Goal: Find specific page/section: Find specific page/section

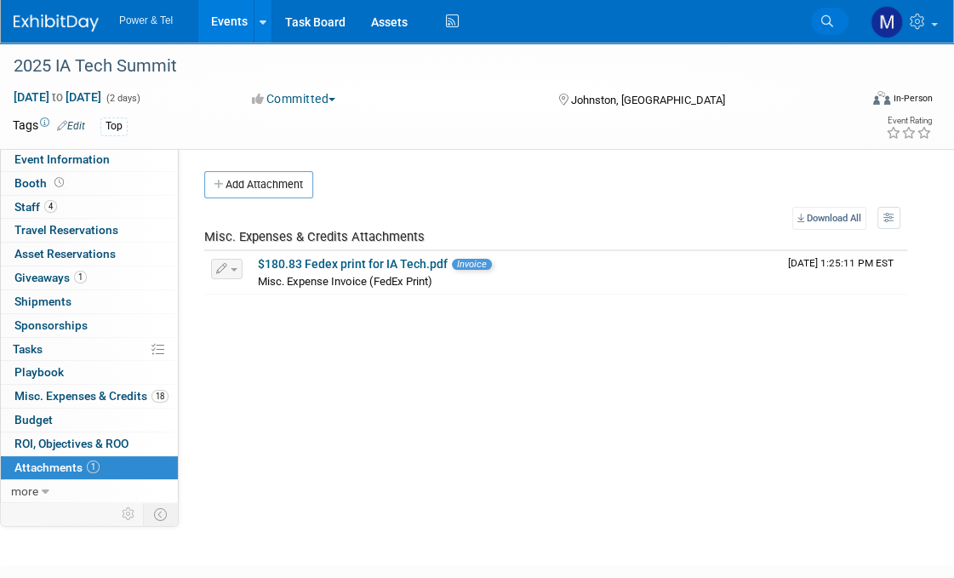
click at [829, 27] on link "Search" at bounding box center [829, 21] width 37 height 27
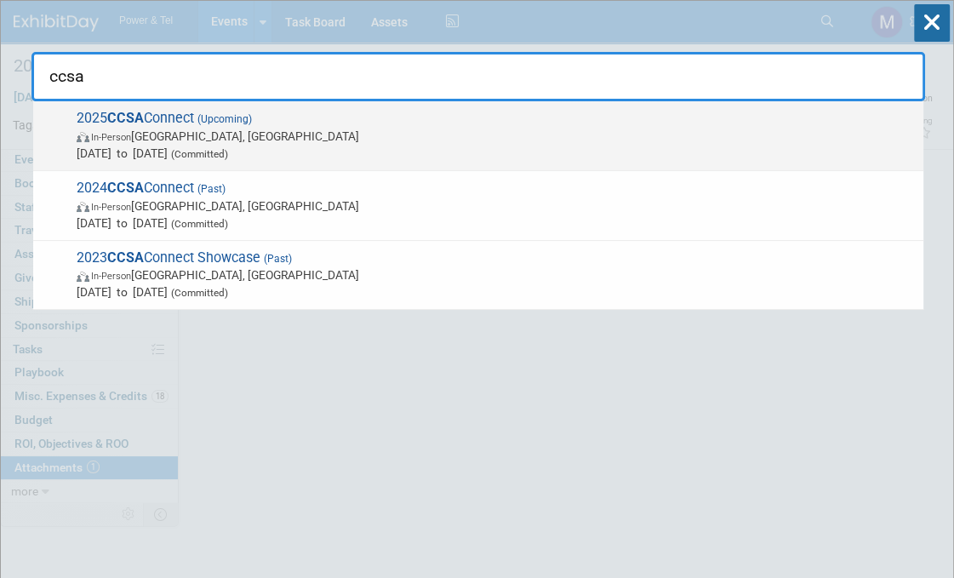
type input "ccsa"
click at [226, 163] on div "2025 CCSA Connect (Upcoming) In-Person Victoria, Canada Sep 15, 2025 to Sep 17,…" at bounding box center [478, 136] width 891 height 70
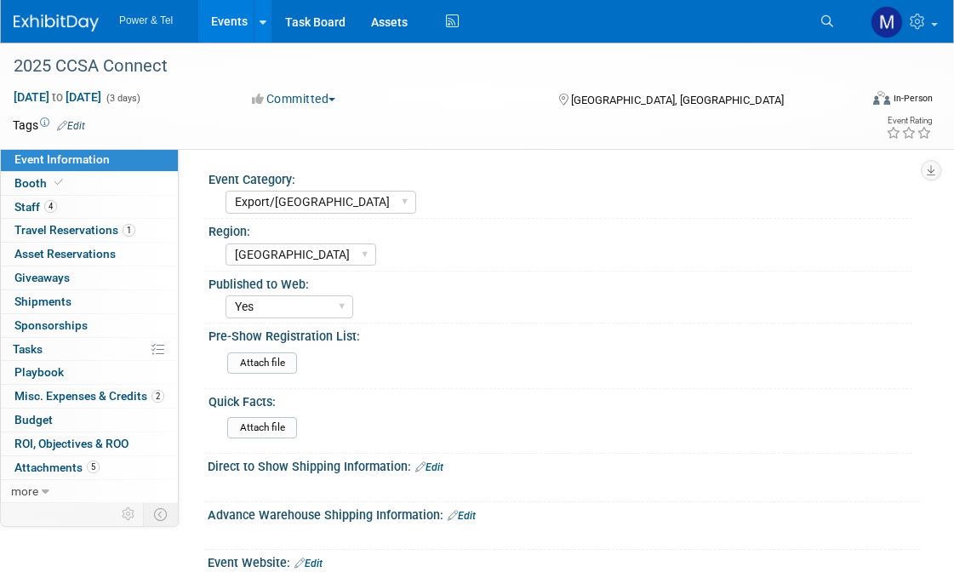
select select "Export/[GEOGRAPHIC_DATA]"
select select "[GEOGRAPHIC_DATA]"
select select "Yes"
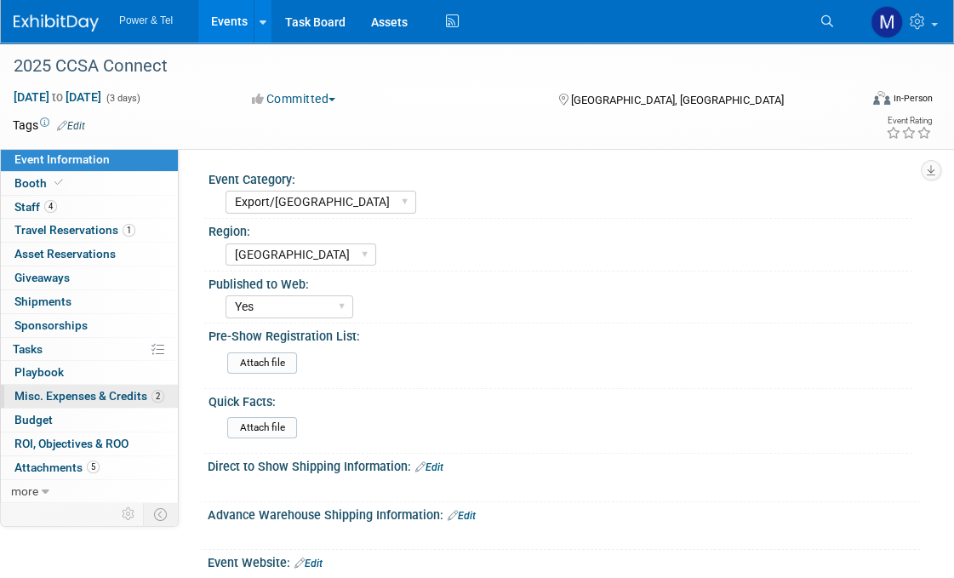
click at [129, 394] on span "Misc. Expenses & Credits 2" at bounding box center [89, 396] width 150 height 14
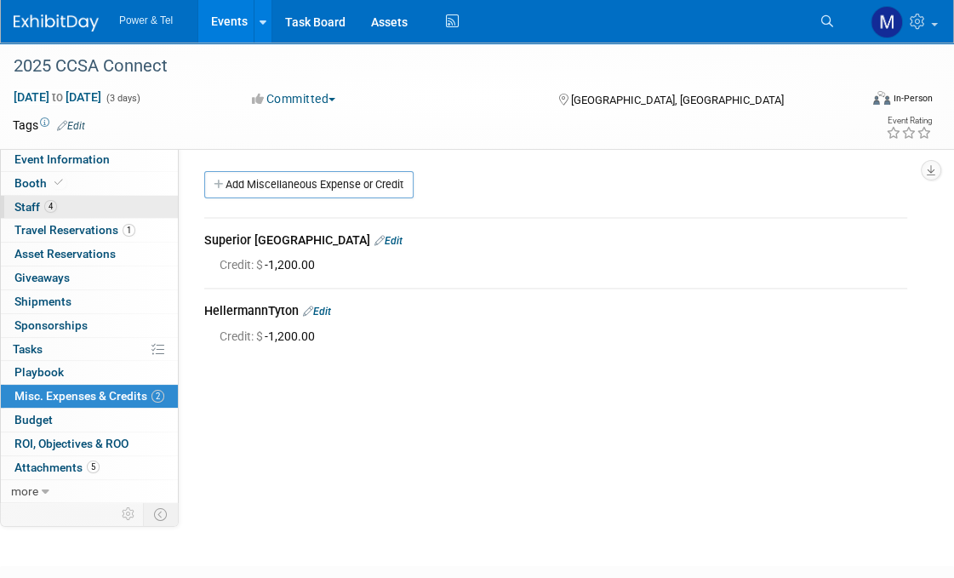
drag, startPoint x: 112, startPoint y: 203, endPoint x: 68, endPoint y: 216, distance: 45.3
click at [68, 216] on link "4 Staff 4" at bounding box center [89, 207] width 177 height 23
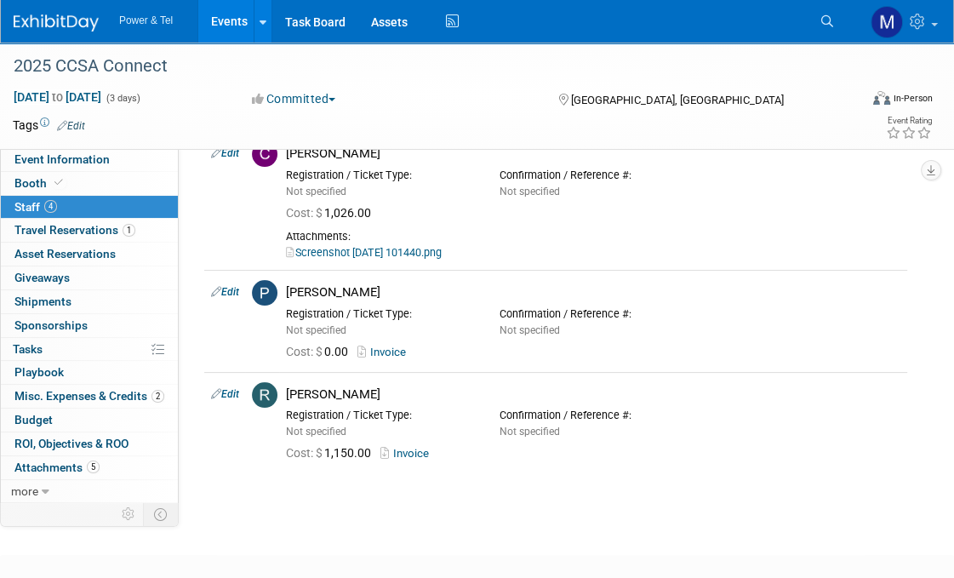
scroll to position [187, 0]
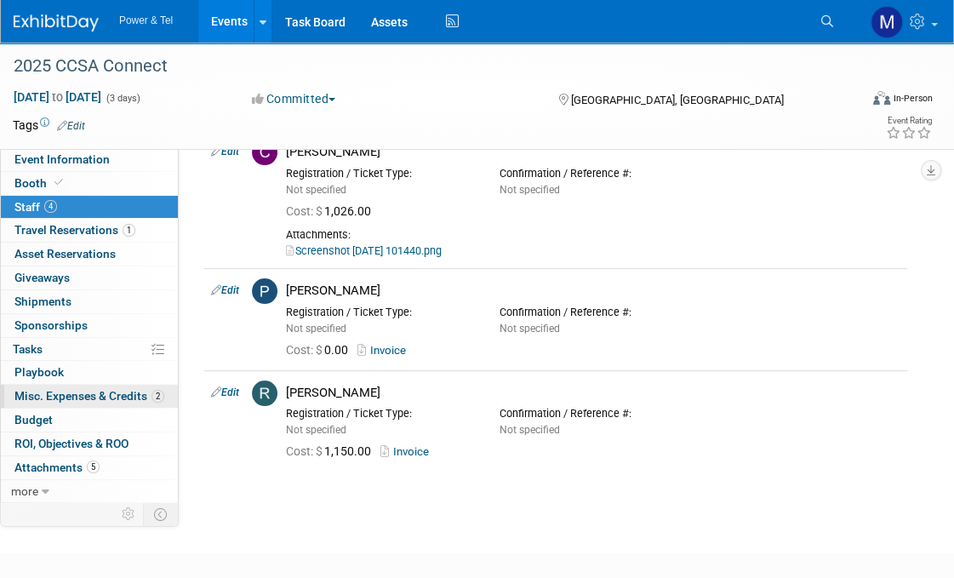
click at [143, 394] on span "Misc. Expenses & Credits 2" at bounding box center [89, 396] width 150 height 14
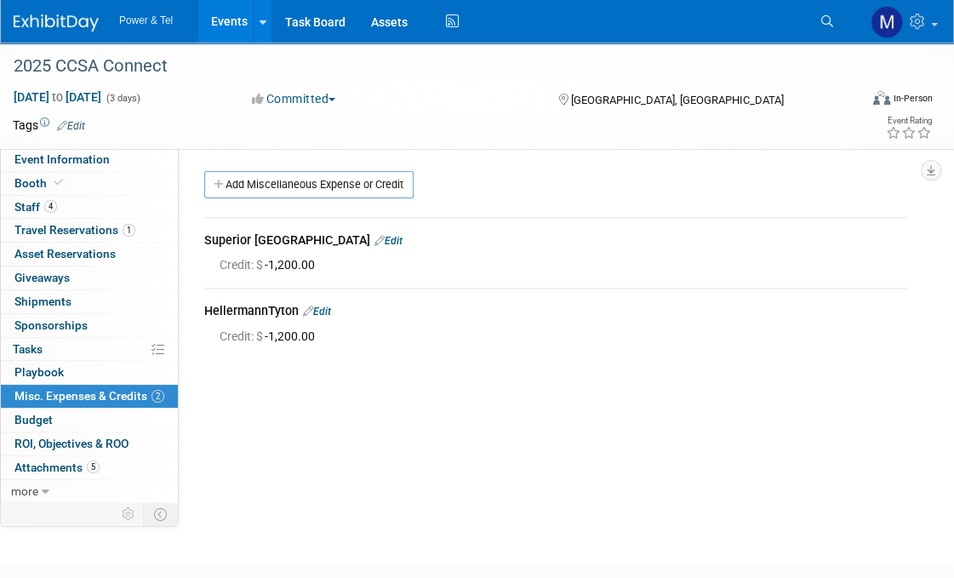
click at [375, 241] on link "Edit" at bounding box center [389, 241] width 28 height 12
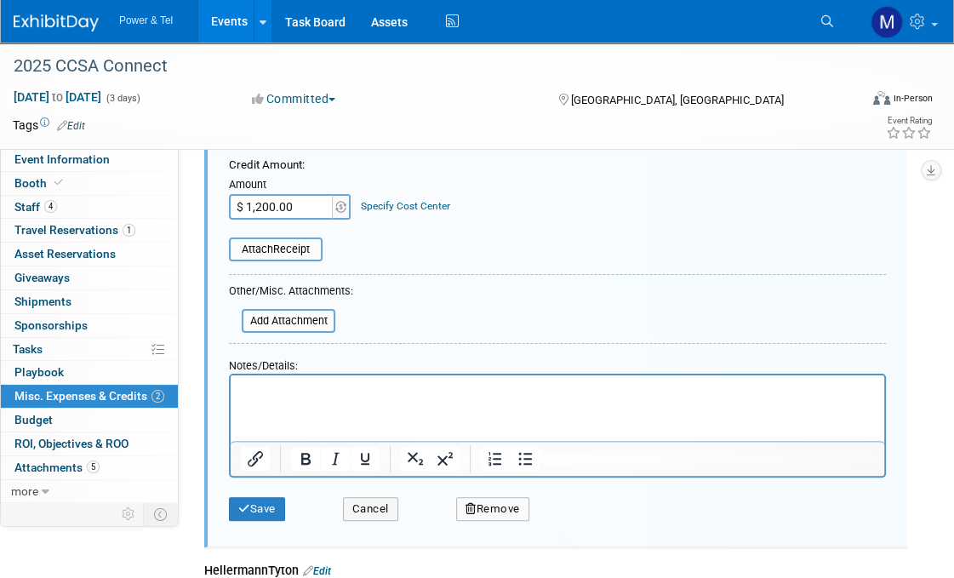
scroll to position [244, 0]
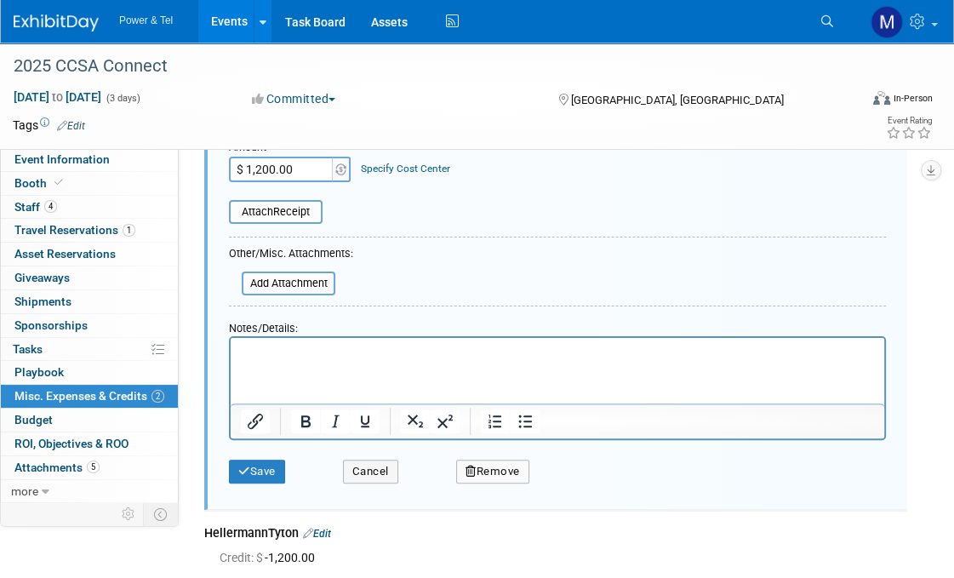
click at [521, 473] on button "Remove" at bounding box center [492, 472] width 73 height 24
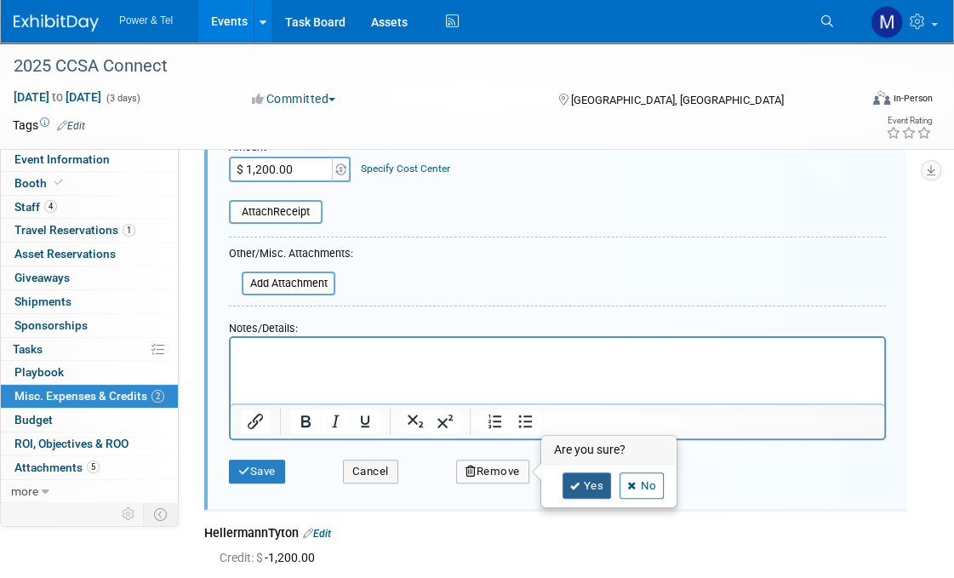
click at [590, 490] on link "Yes" at bounding box center [587, 486] width 49 height 27
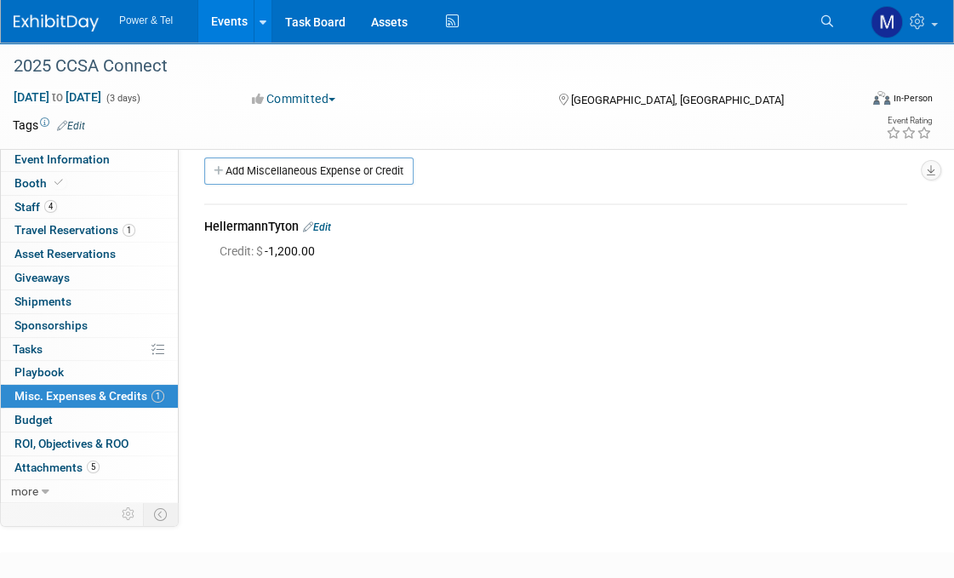
scroll to position [0, 0]
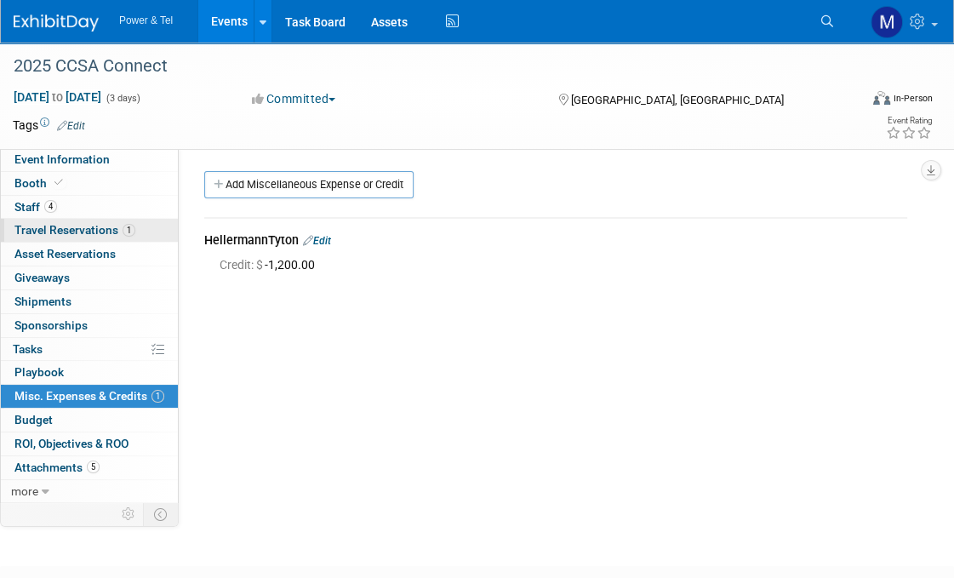
click at [118, 230] on span "Travel Reservations 1" at bounding box center [74, 230] width 121 height 14
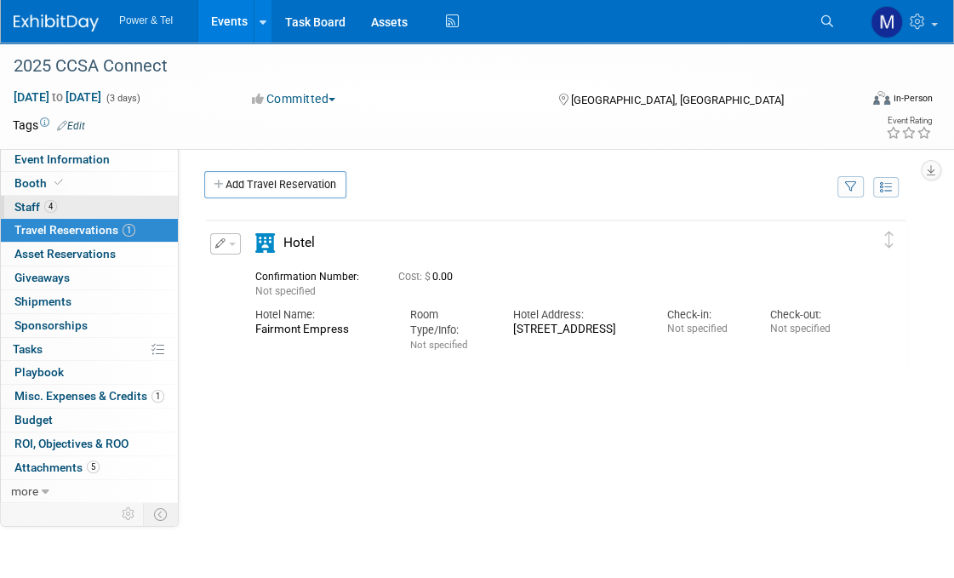
click at [123, 215] on link "4 Staff 4" at bounding box center [89, 207] width 177 height 23
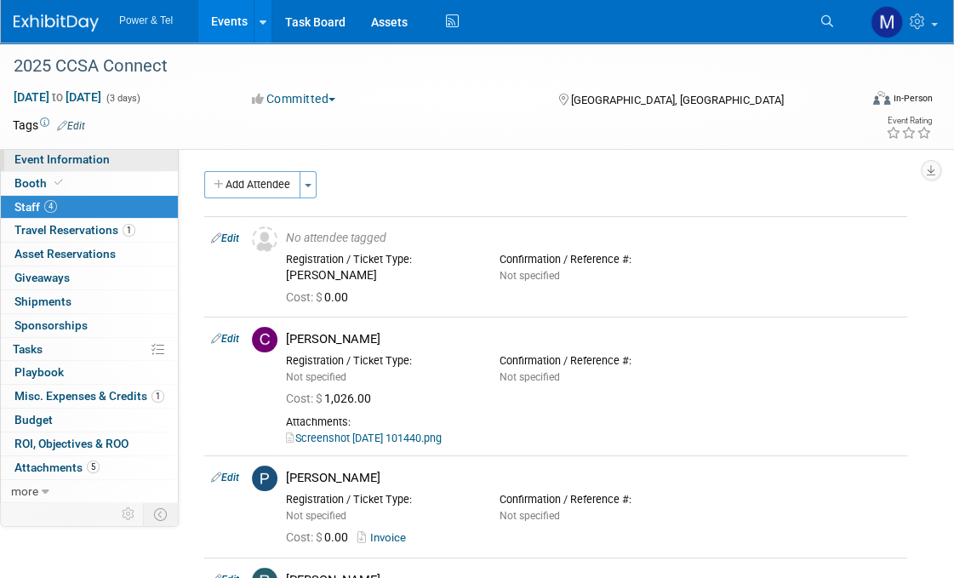
click at [105, 160] on span "Event Information" at bounding box center [61, 159] width 95 height 14
select select "Export/[GEOGRAPHIC_DATA]"
select select "[GEOGRAPHIC_DATA]"
select select "Yes"
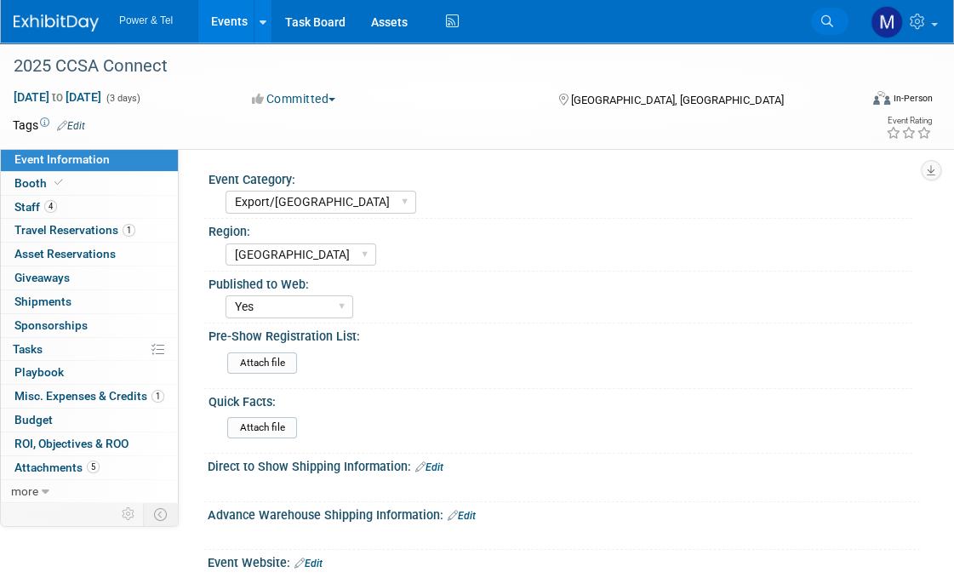
click at [825, 27] on link "Search" at bounding box center [829, 21] width 37 height 27
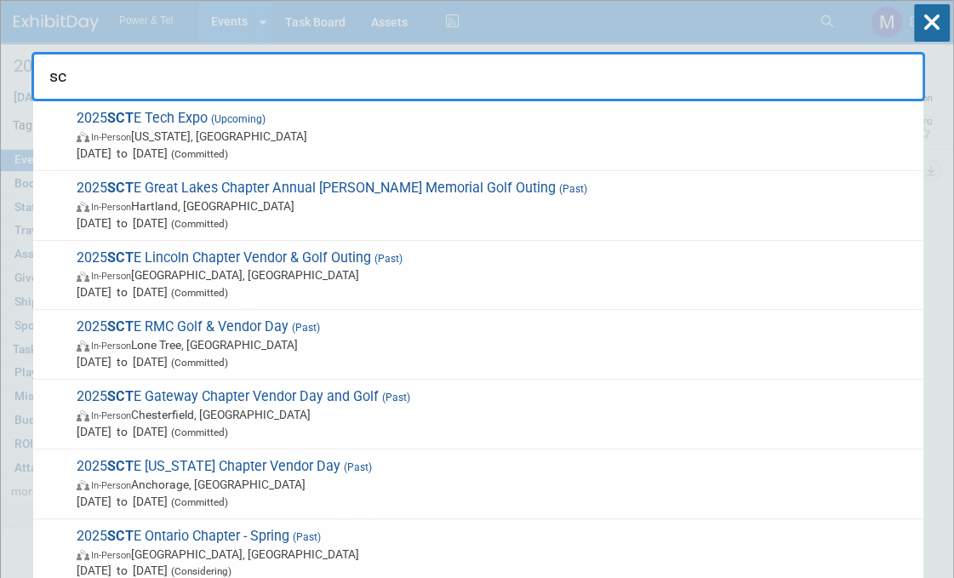
type input "s"
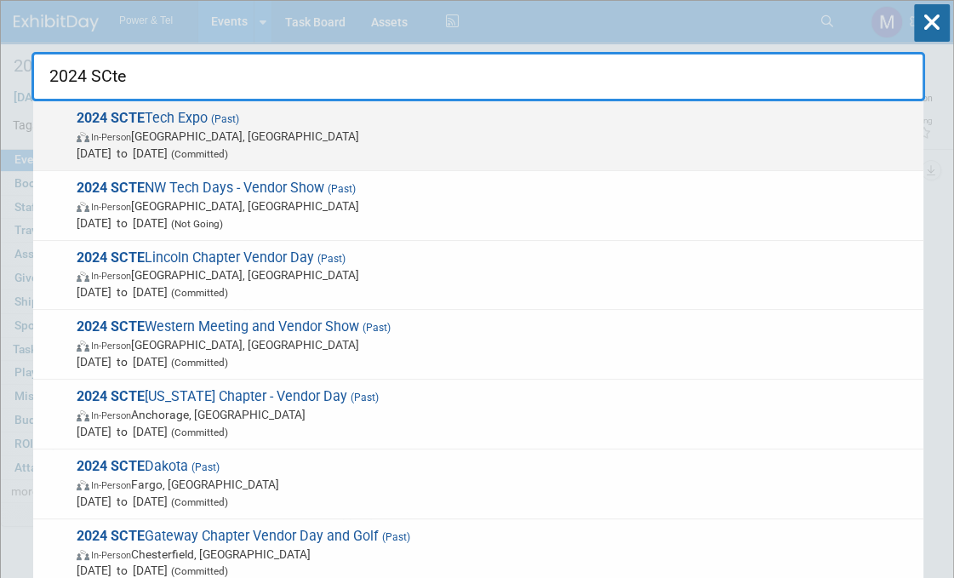
type input "2024 SCte"
click at [414, 142] on span "In-Person Atlanta, GA" at bounding box center [496, 136] width 839 height 17
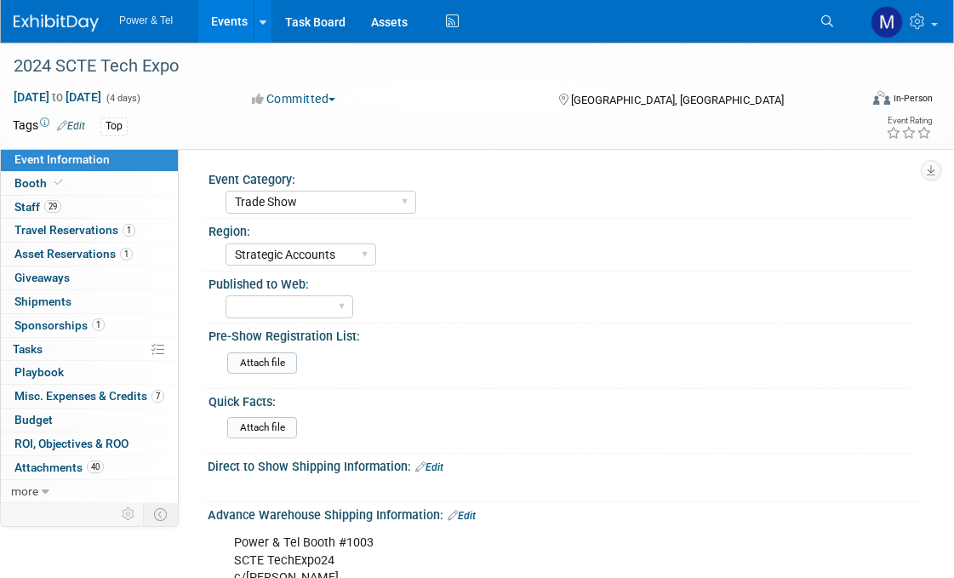
select select "Trade Show"
select select "Strategic Accounts"
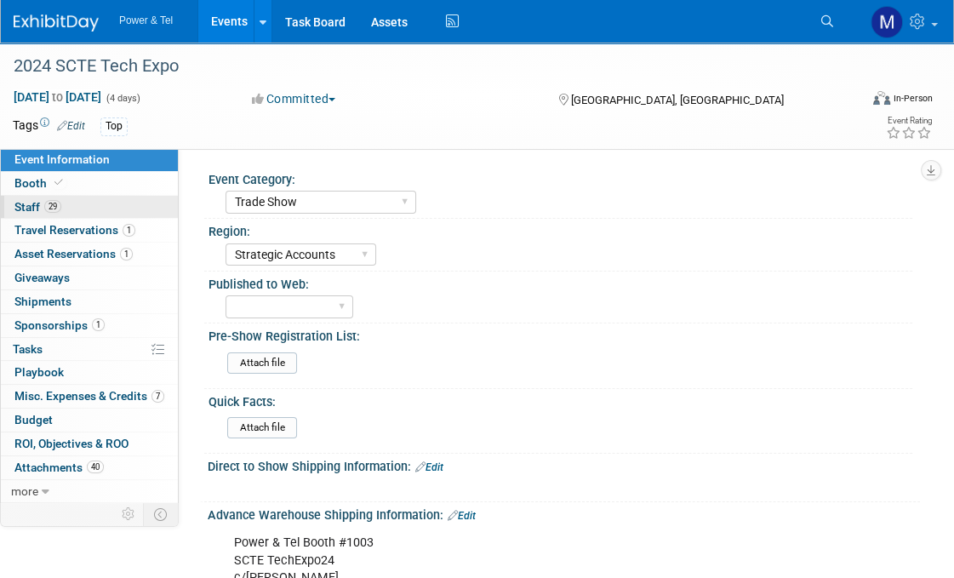
click at [79, 201] on link "29 Staff 29" at bounding box center [89, 207] width 177 height 23
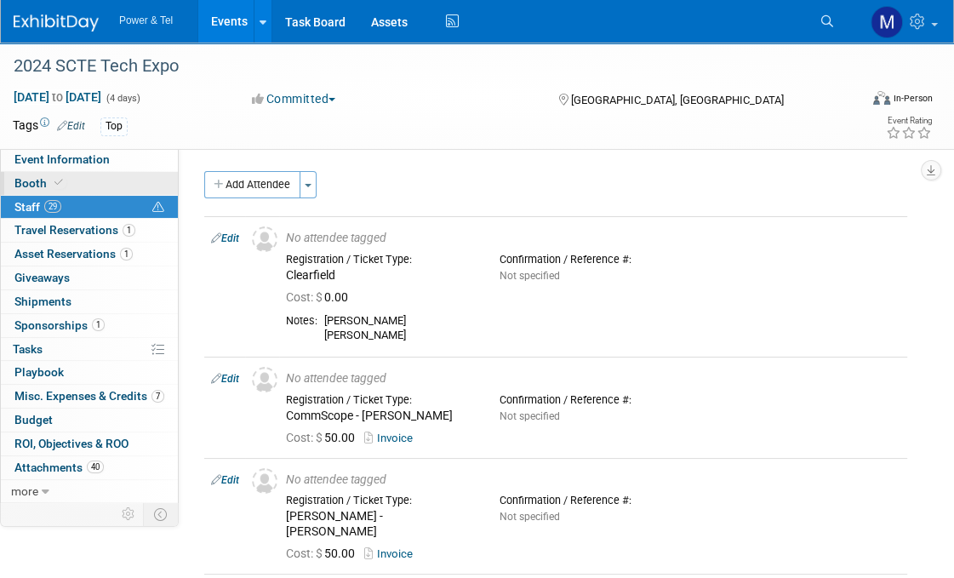
click at [119, 186] on link "Booth" at bounding box center [89, 183] width 177 height 23
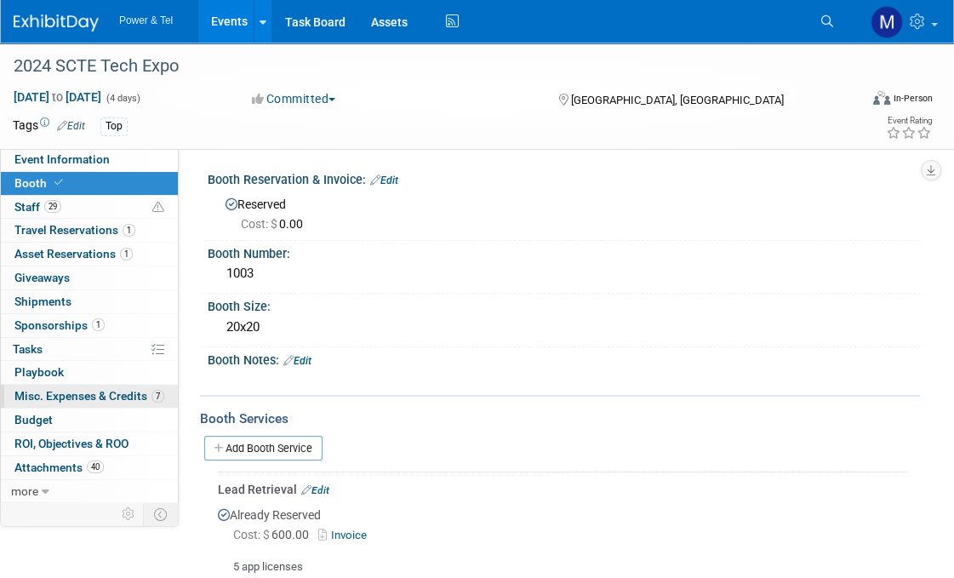
click at [140, 401] on span "Misc. Expenses & Credits 7" at bounding box center [89, 396] width 150 height 14
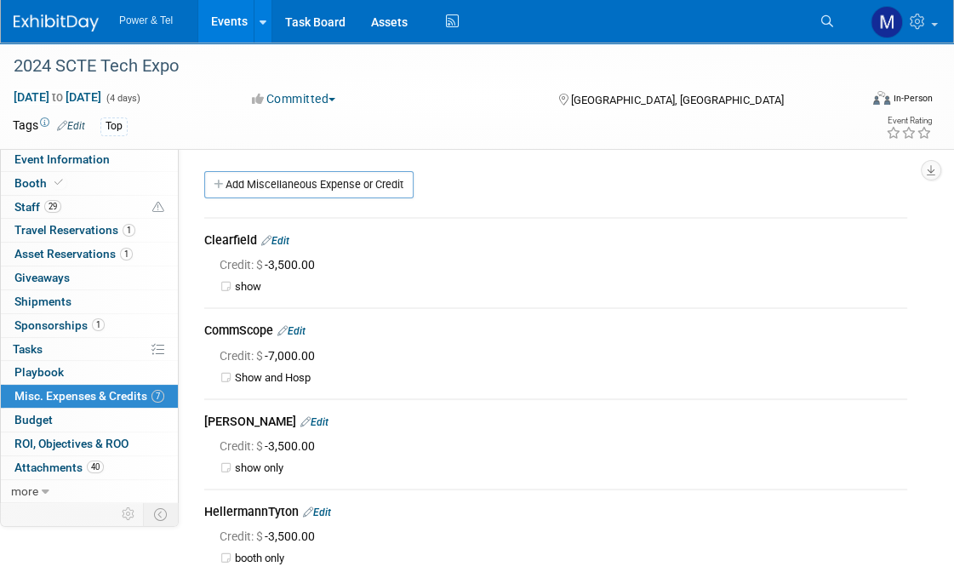
click at [227, 15] on link "Events" at bounding box center [229, 21] width 62 height 43
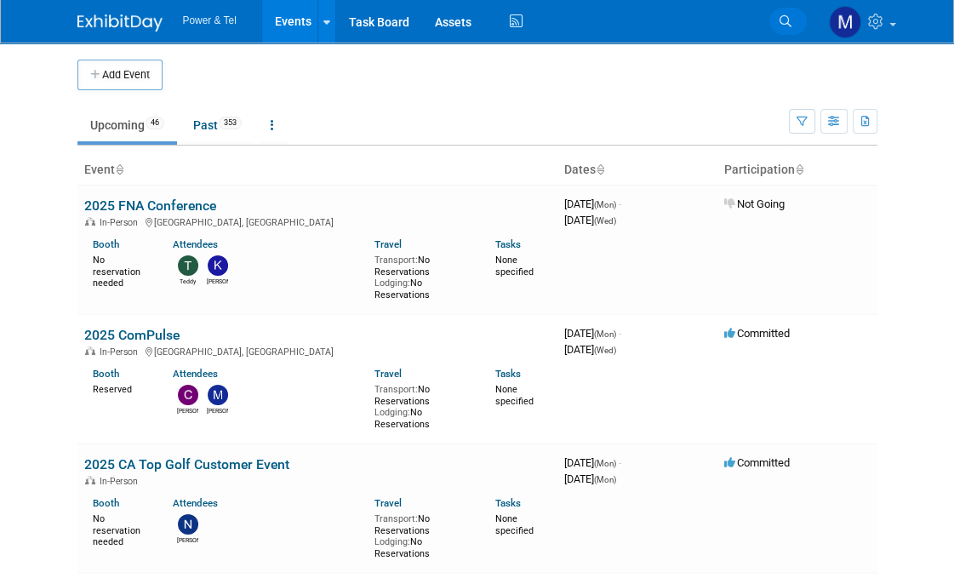
click at [790, 26] on icon at bounding box center [786, 21] width 12 height 12
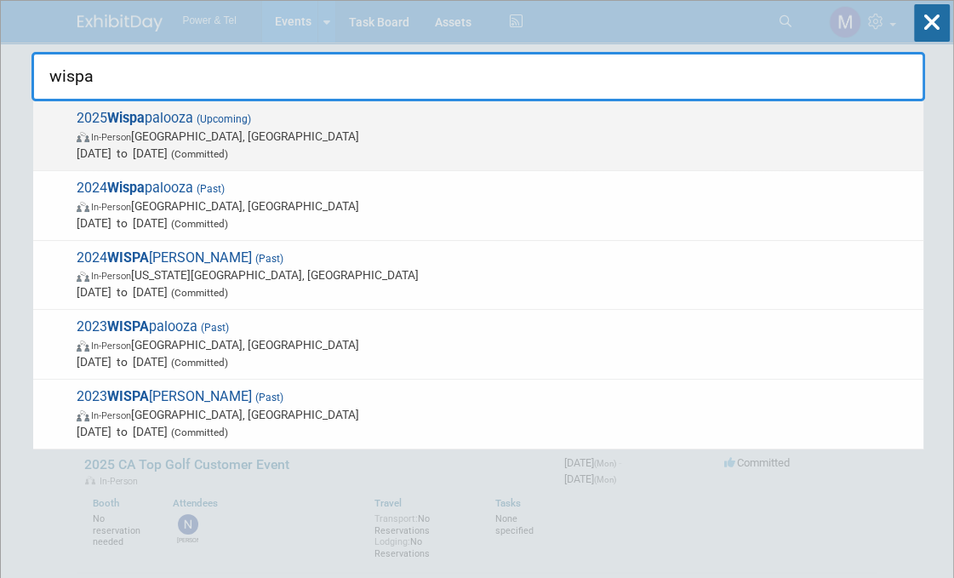
type input "wispa"
click at [295, 161] on div "2025 Wispa palooza (Upcoming) In-Person Las Vegas, NV Oct 13, 2025 to Oct 16, 2…" at bounding box center [478, 136] width 891 height 70
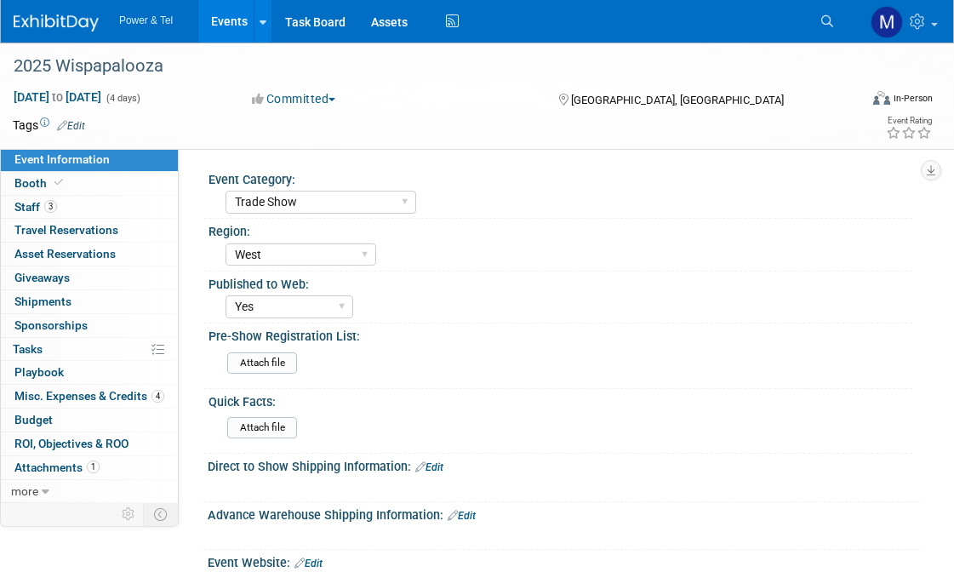
select select "Trade Show"
select select "West"
select select "Yes"
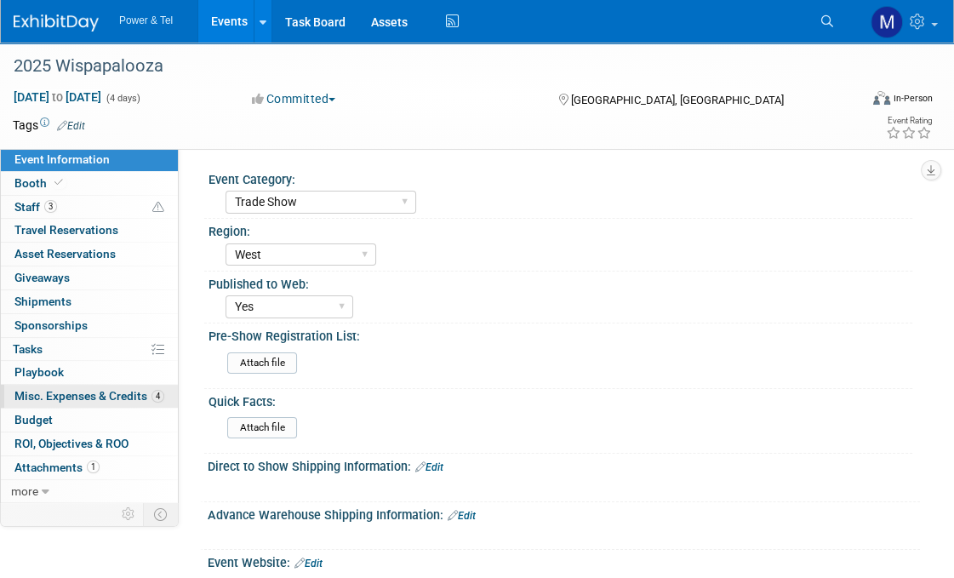
click at [91, 392] on span "Misc. Expenses & Credits 4" at bounding box center [89, 396] width 150 height 14
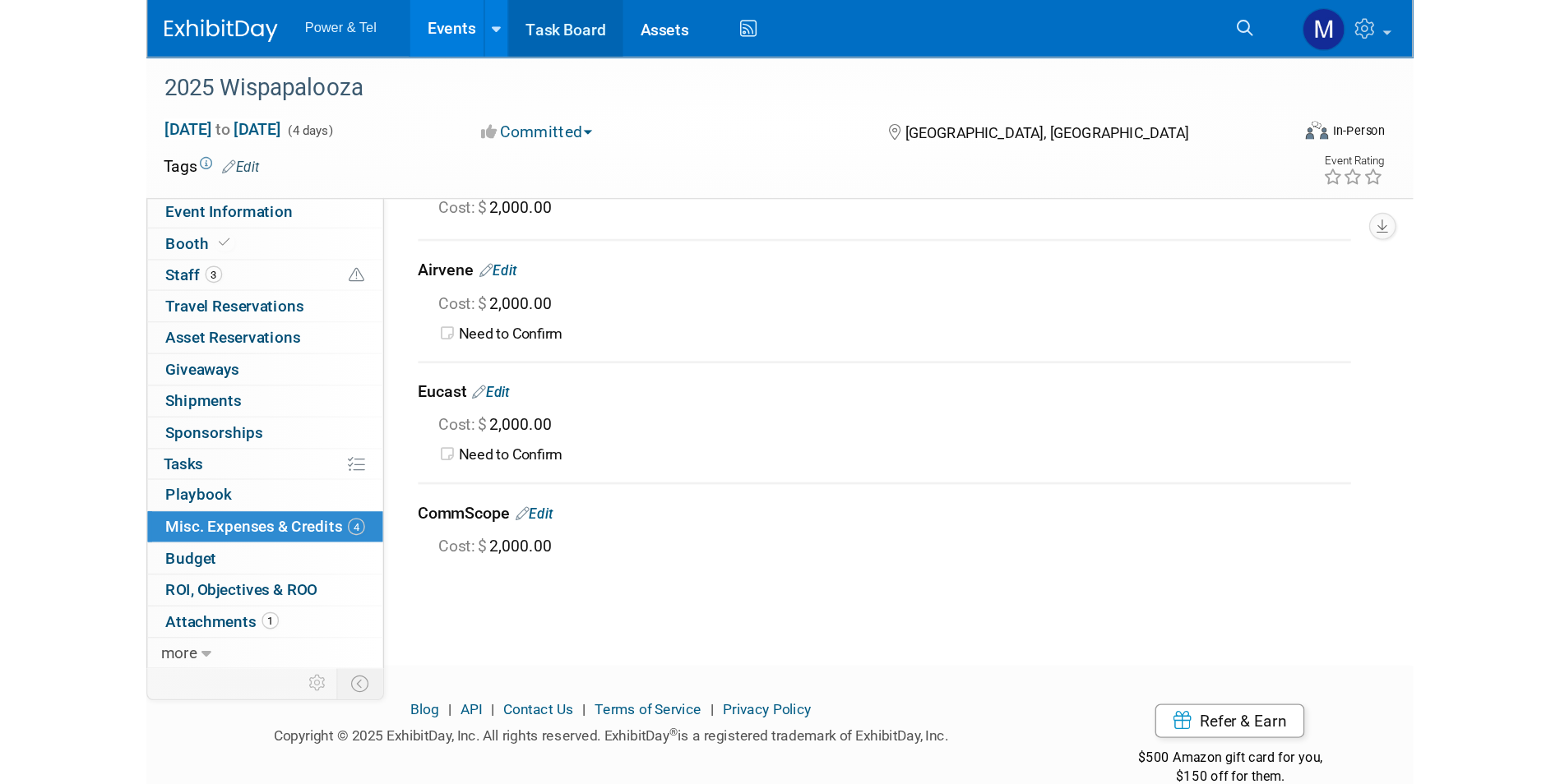
scroll to position [13, 0]
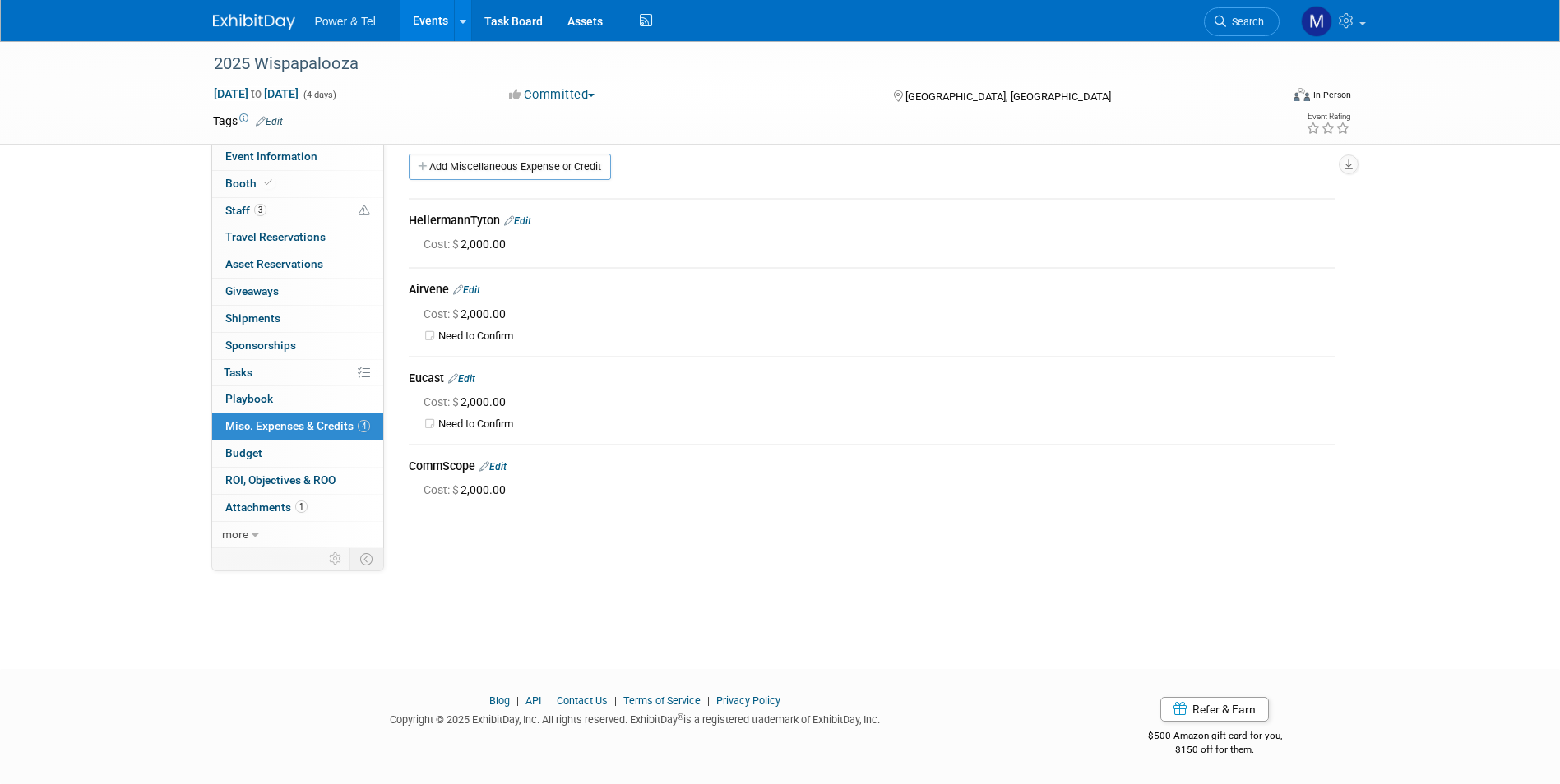
drag, startPoint x: 281, startPoint y: 18, endPoint x: 301, endPoint y: 11, distance: 21.2
click at [281, 18] on img at bounding box center [254, 21] width 82 height 16
